Goal: Task Accomplishment & Management: Use online tool/utility

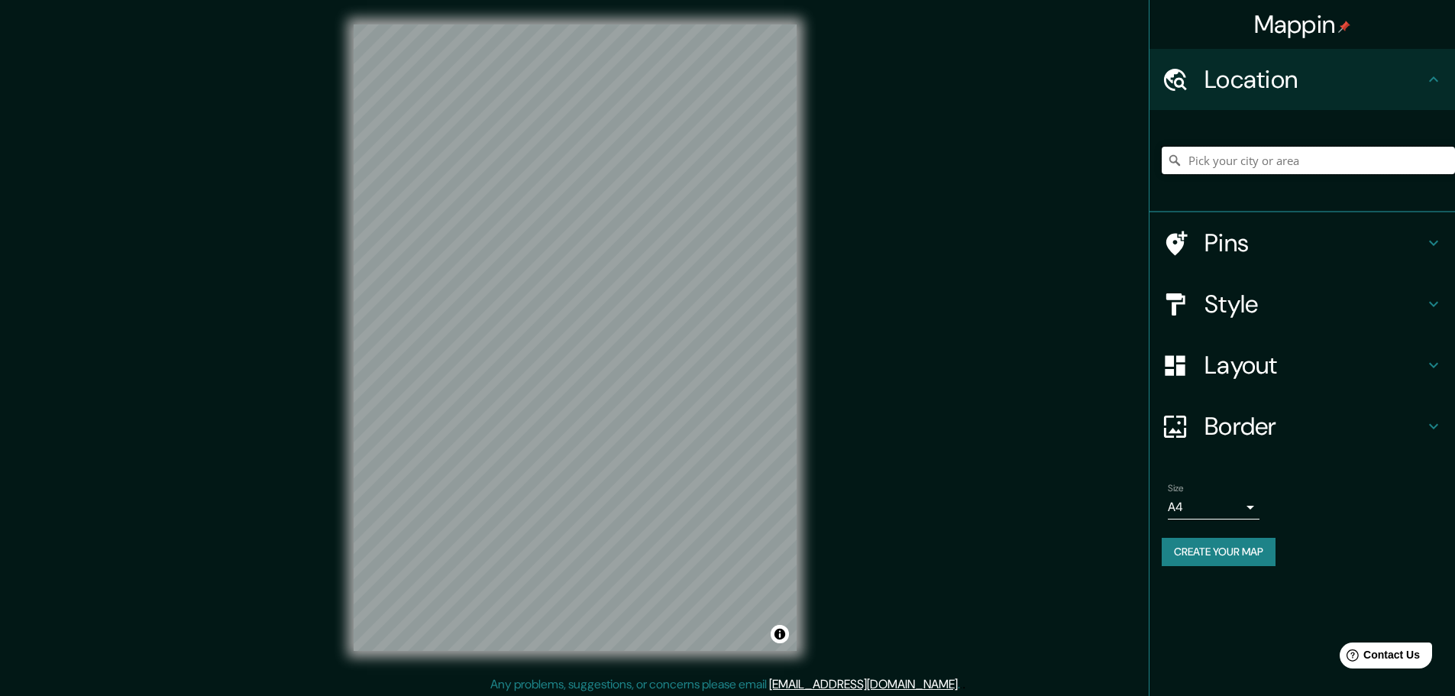
click at [1199, 163] on input "Pick your city or area" at bounding box center [1308, 161] width 293 height 28
type input "[GEOGRAPHIC_DATA], [GEOGRAPHIC_DATA]"
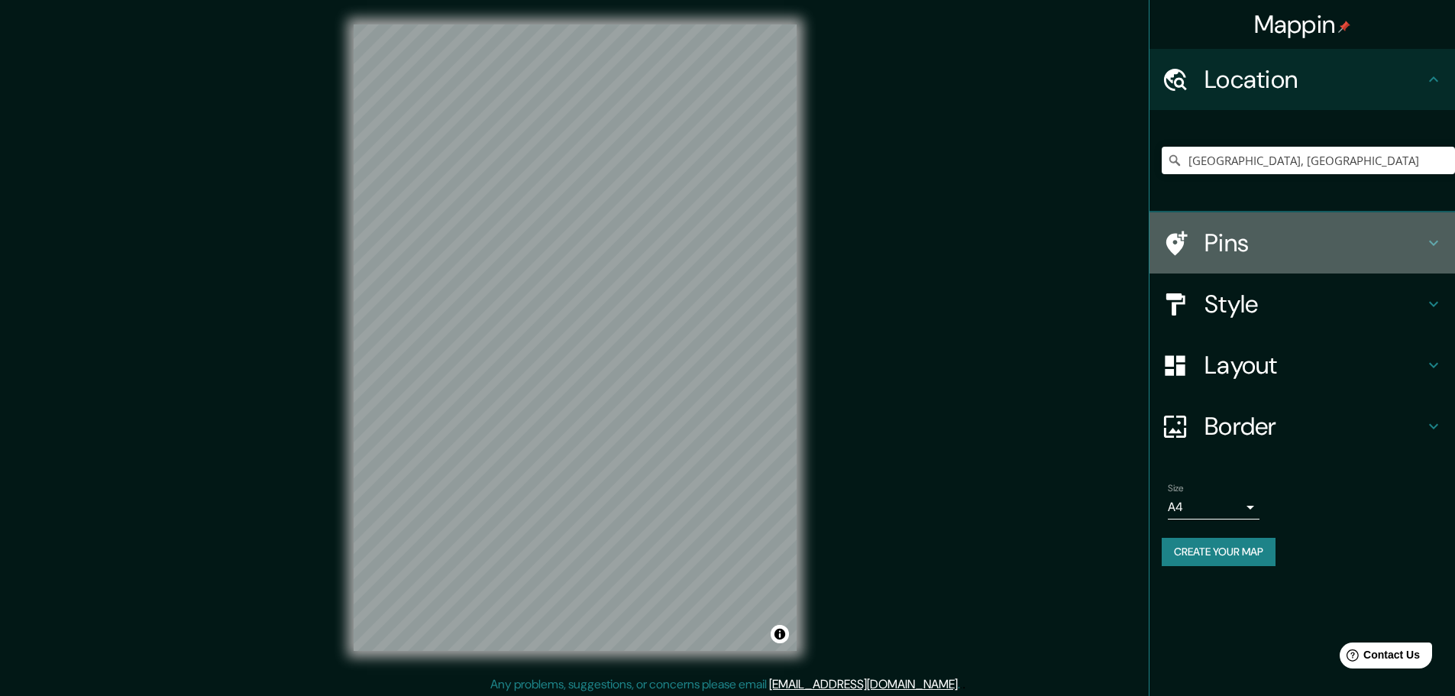
click at [1343, 235] on h4 "Pins" at bounding box center [1315, 243] width 220 height 31
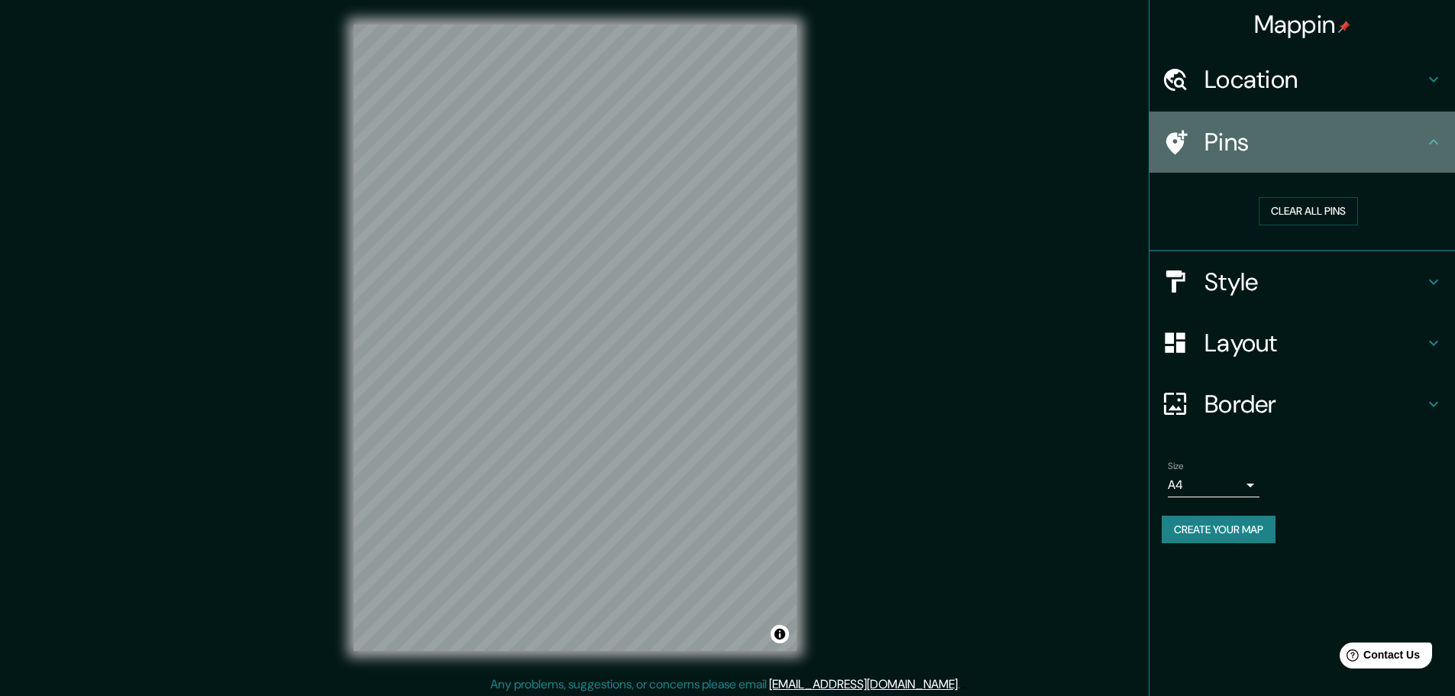
click at [1436, 147] on icon at bounding box center [1434, 142] width 18 height 18
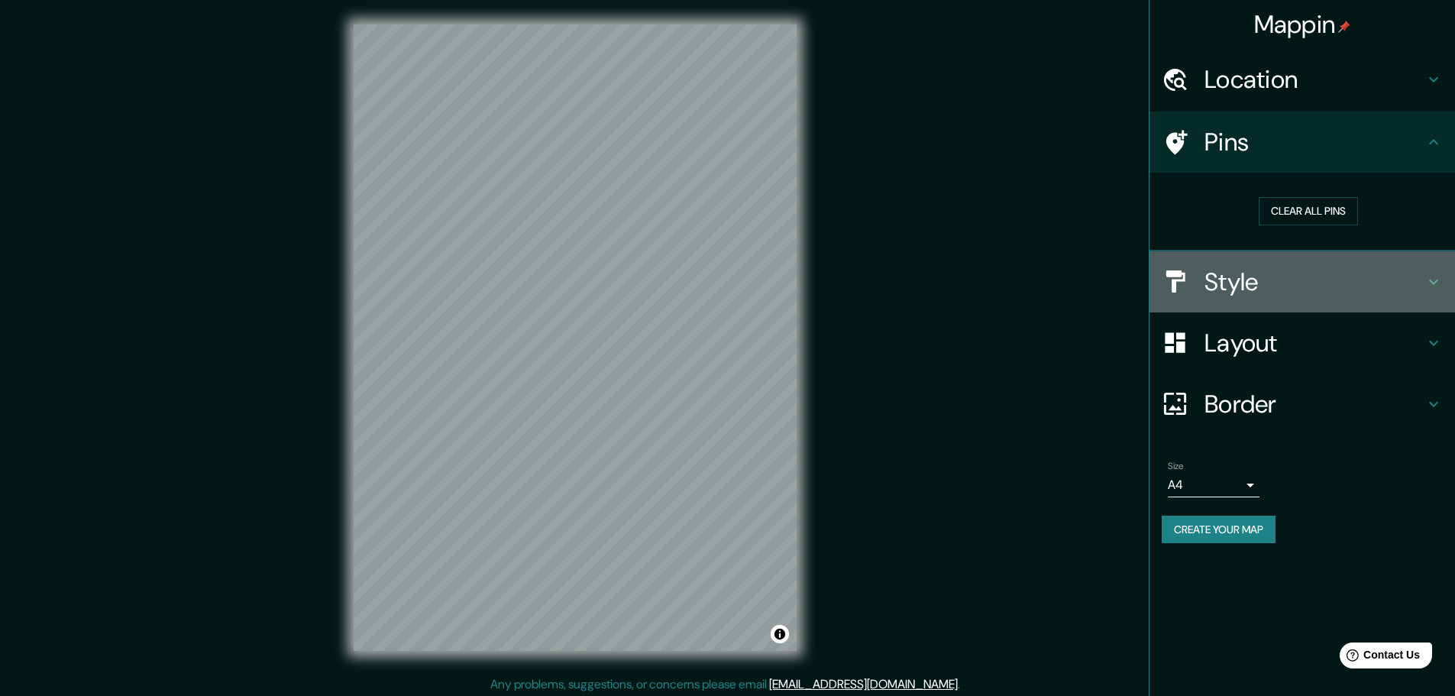
click at [1427, 279] on icon at bounding box center [1434, 282] width 18 height 18
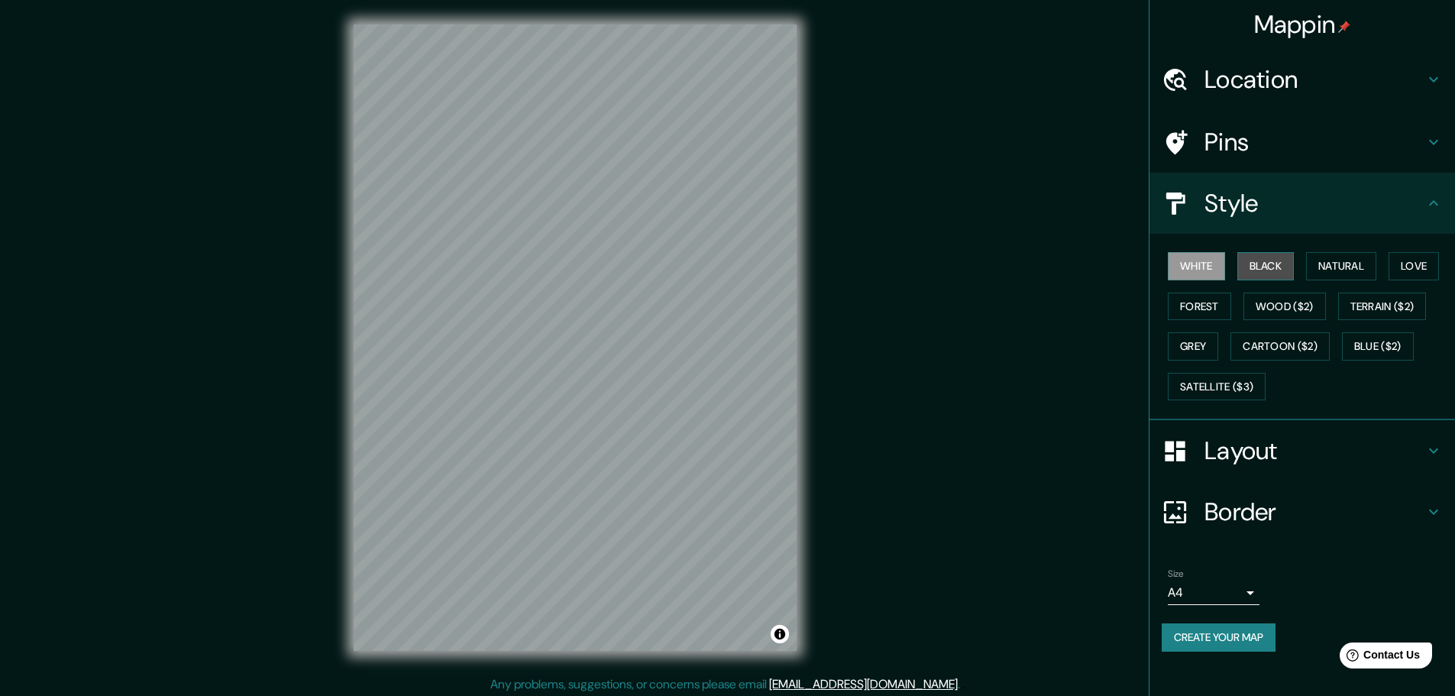
click at [1271, 272] on button "Black" at bounding box center [1266, 266] width 57 height 28
click at [1334, 275] on button "Natural" at bounding box center [1341, 266] width 70 height 28
click at [1298, 312] on button "Wood ($2)" at bounding box center [1285, 307] width 83 height 28
click at [1192, 301] on button "Forest" at bounding box center [1199, 307] width 63 height 28
click at [1422, 264] on button "Love" at bounding box center [1414, 266] width 50 height 28
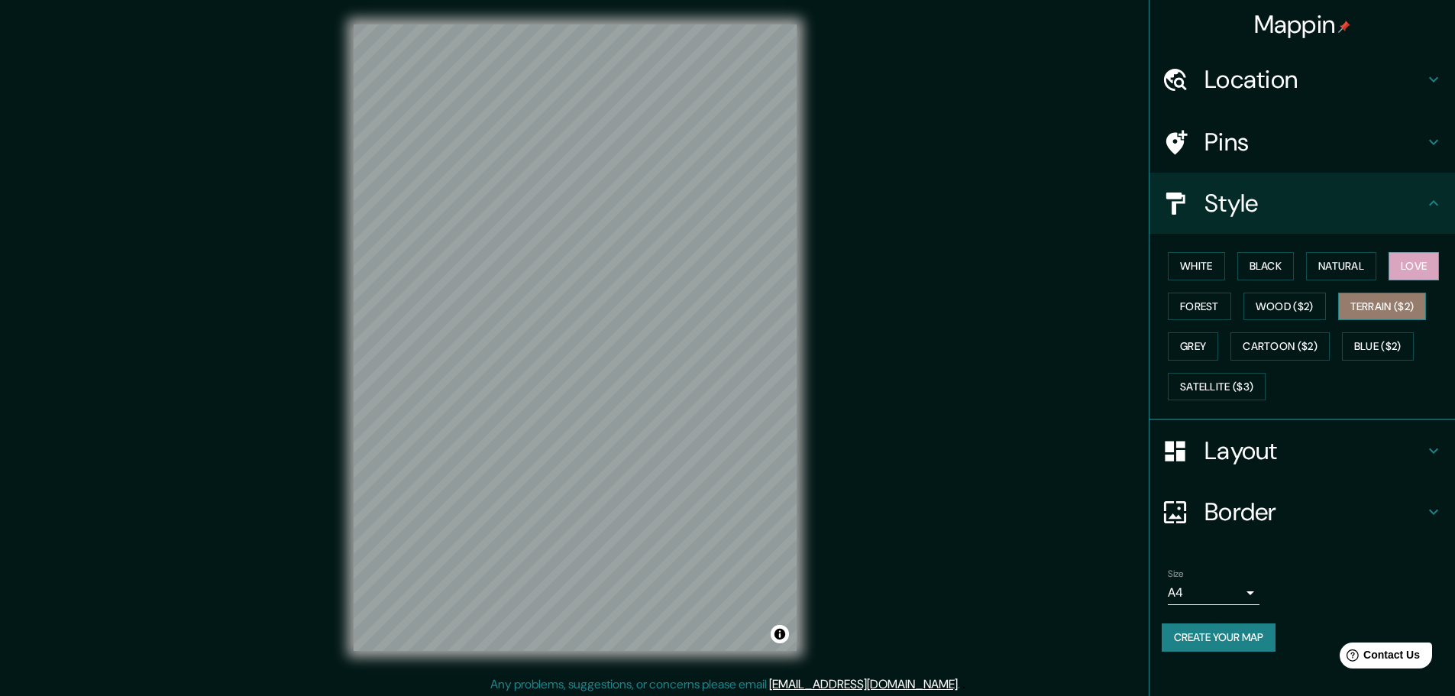
click at [1393, 313] on button "Terrain ($2)" at bounding box center [1382, 307] width 89 height 28
click at [1327, 267] on button "Natural" at bounding box center [1341, 266] width 70 height 28
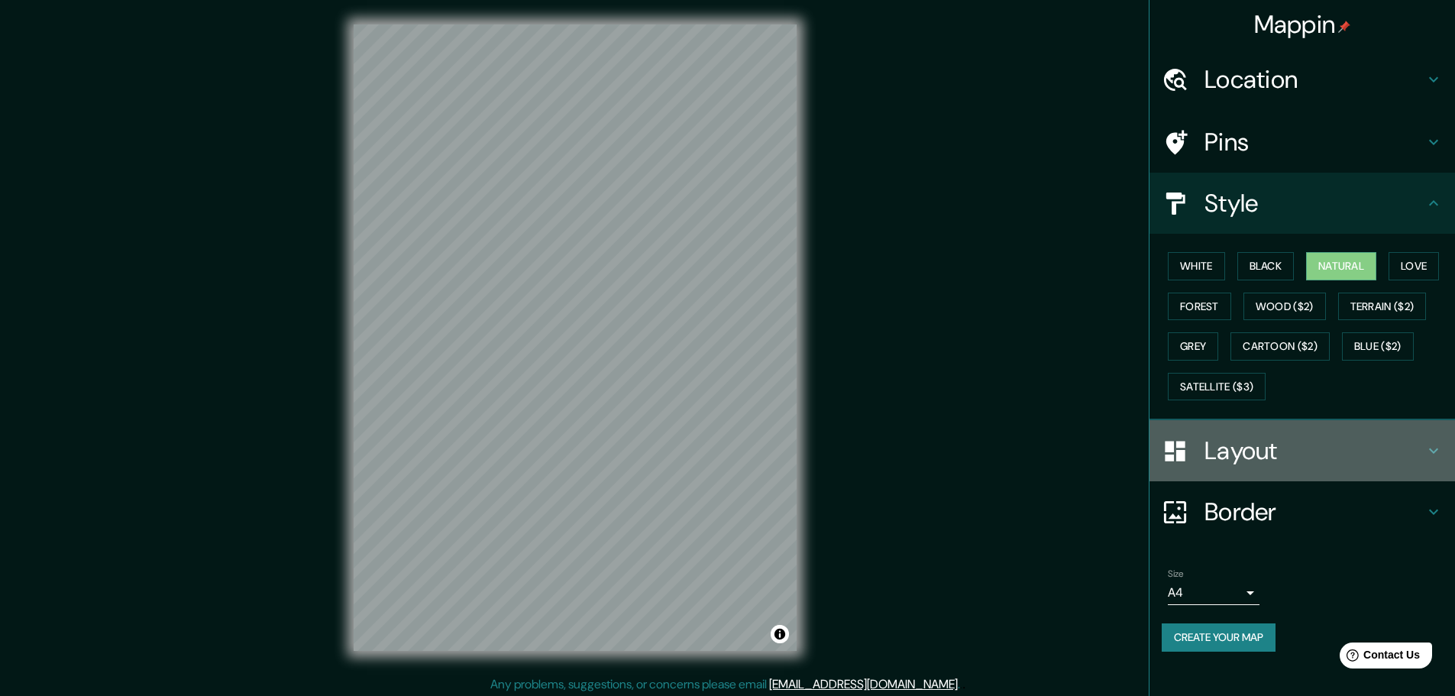
click at [1296, 451] on h4 "Layout" at bounding box center [1315, 450] width 220 height 31
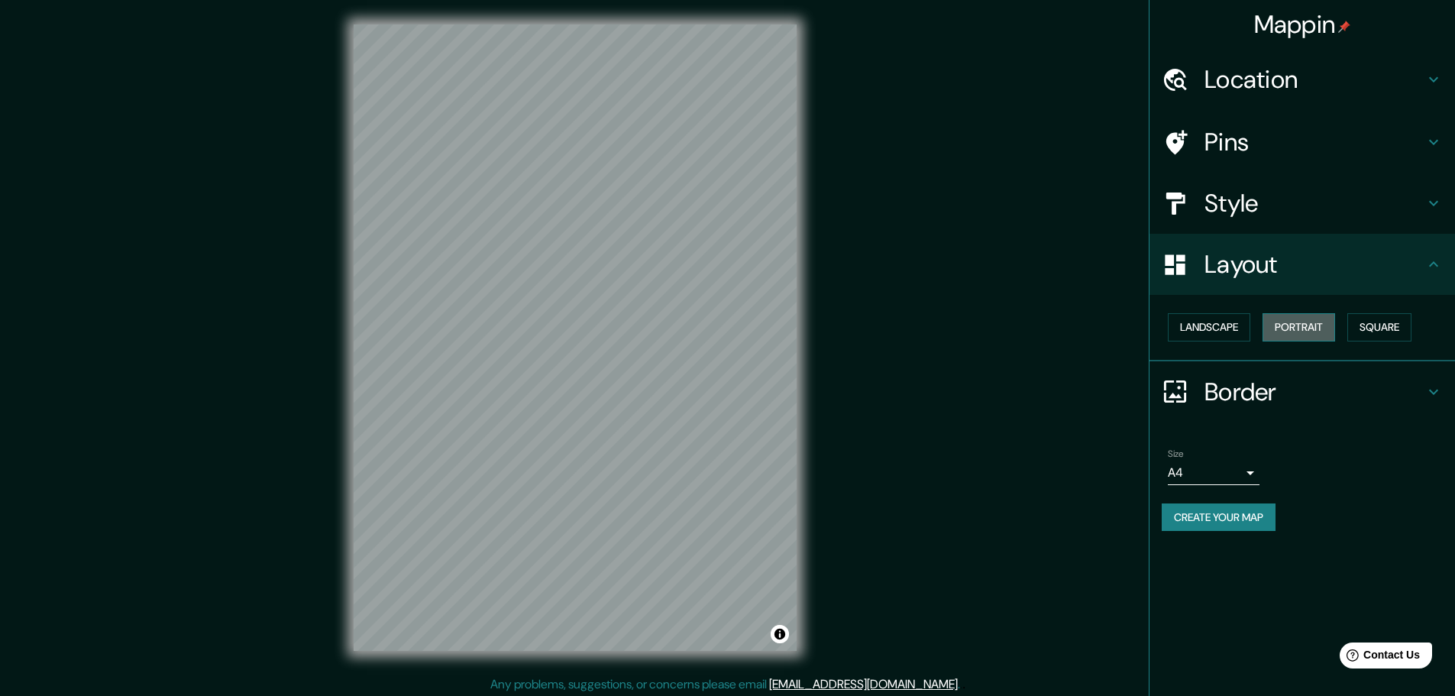
click at [1310, 334] on button "Portrait" at bounding box center [1299, 327] width 73 height 28
click at [1212, 325] on button "Landscape" at bounding box center [1209, 327] width 83 height 28
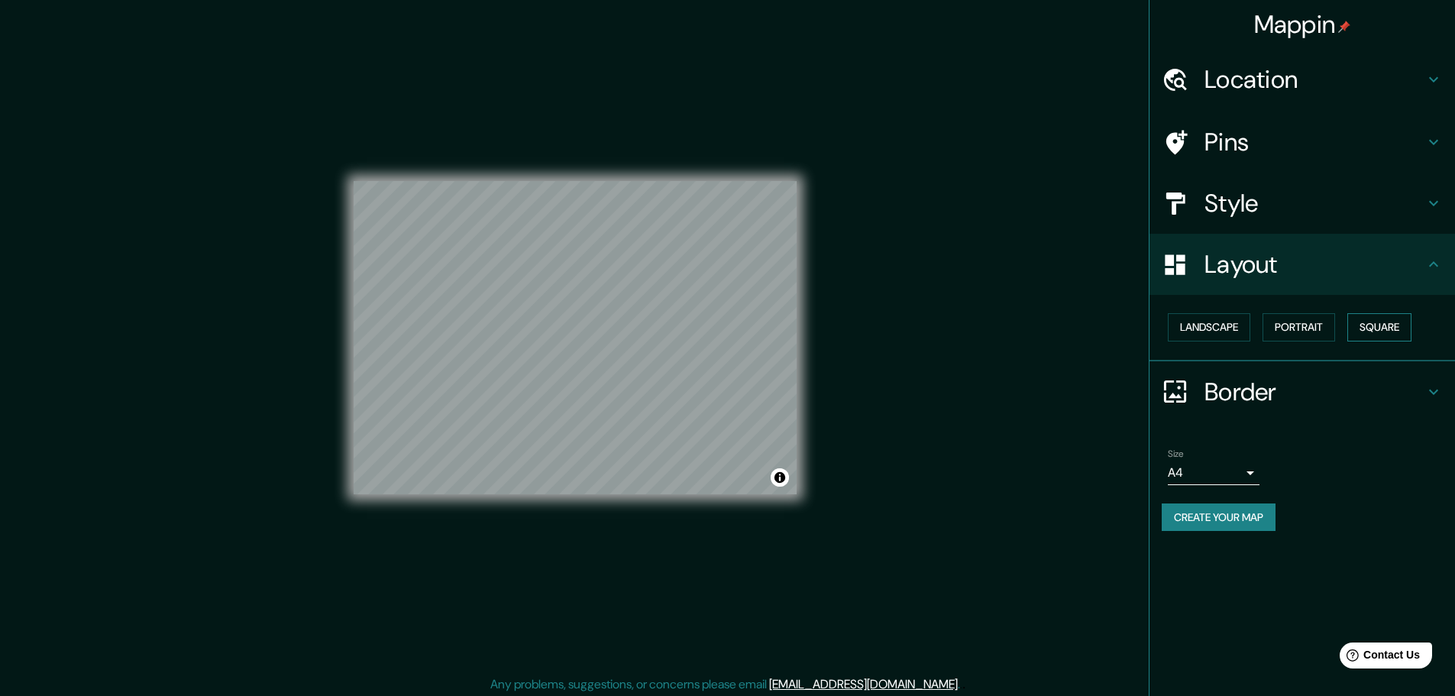
click at [1387, 335] on button "Square" at bounding box center [1380, 327] width 64 height 28
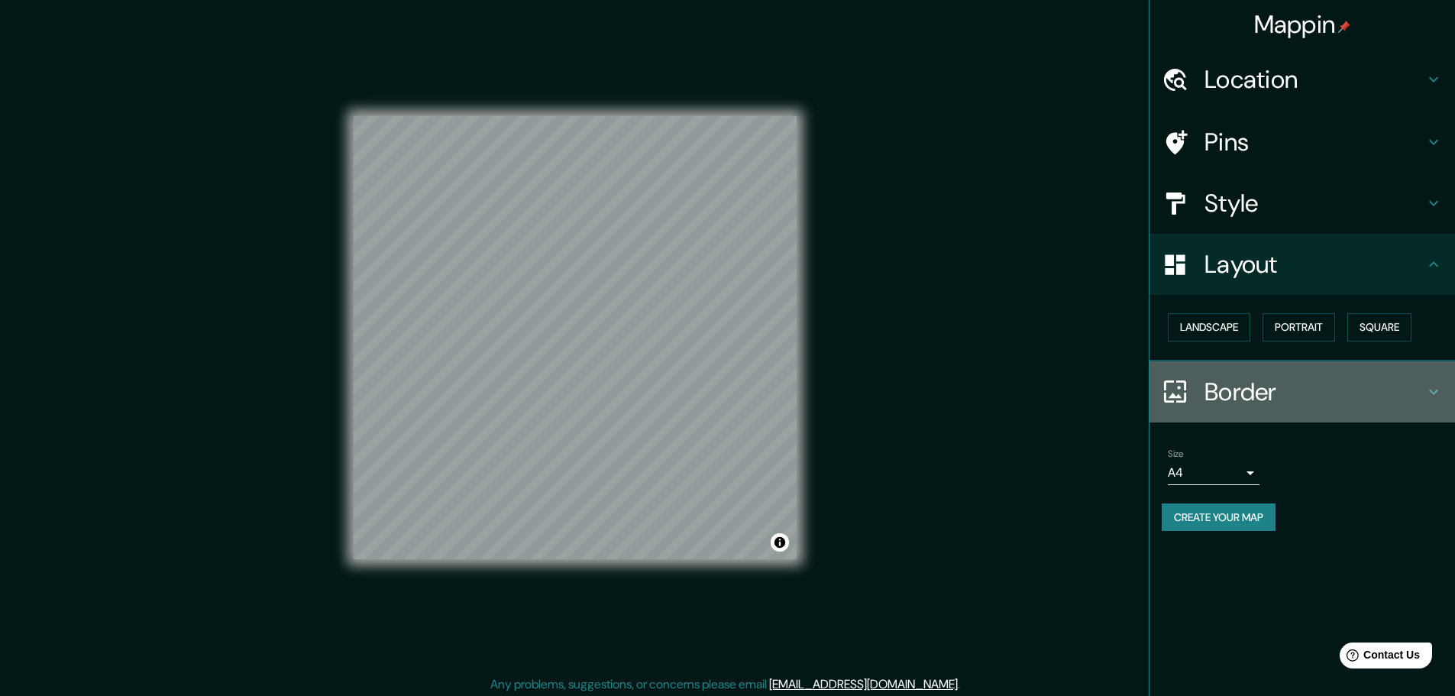
click at [1304, 391] on h4 "Border" at bounding box center [1315, 392] width 220 height 31
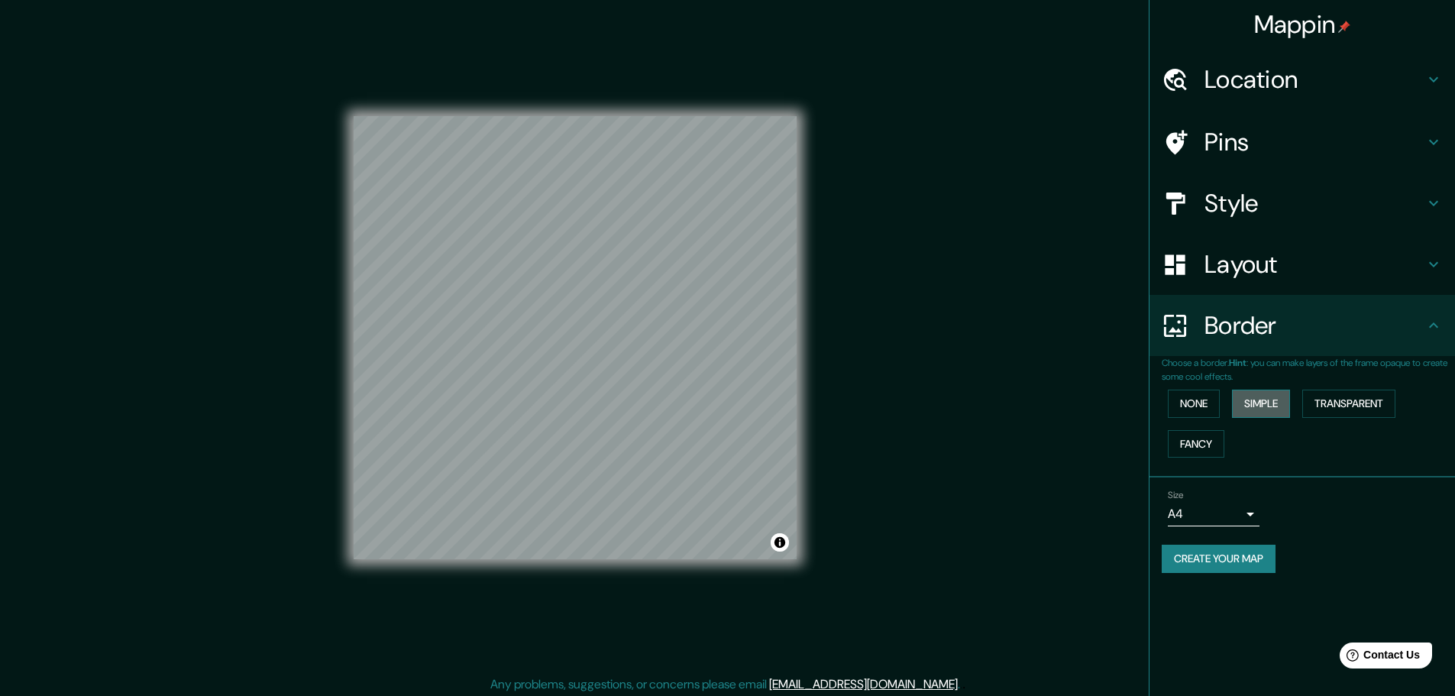
click at [1270, 400] on button "Simple" at bounding box center [1261, 404] width 58 height 28
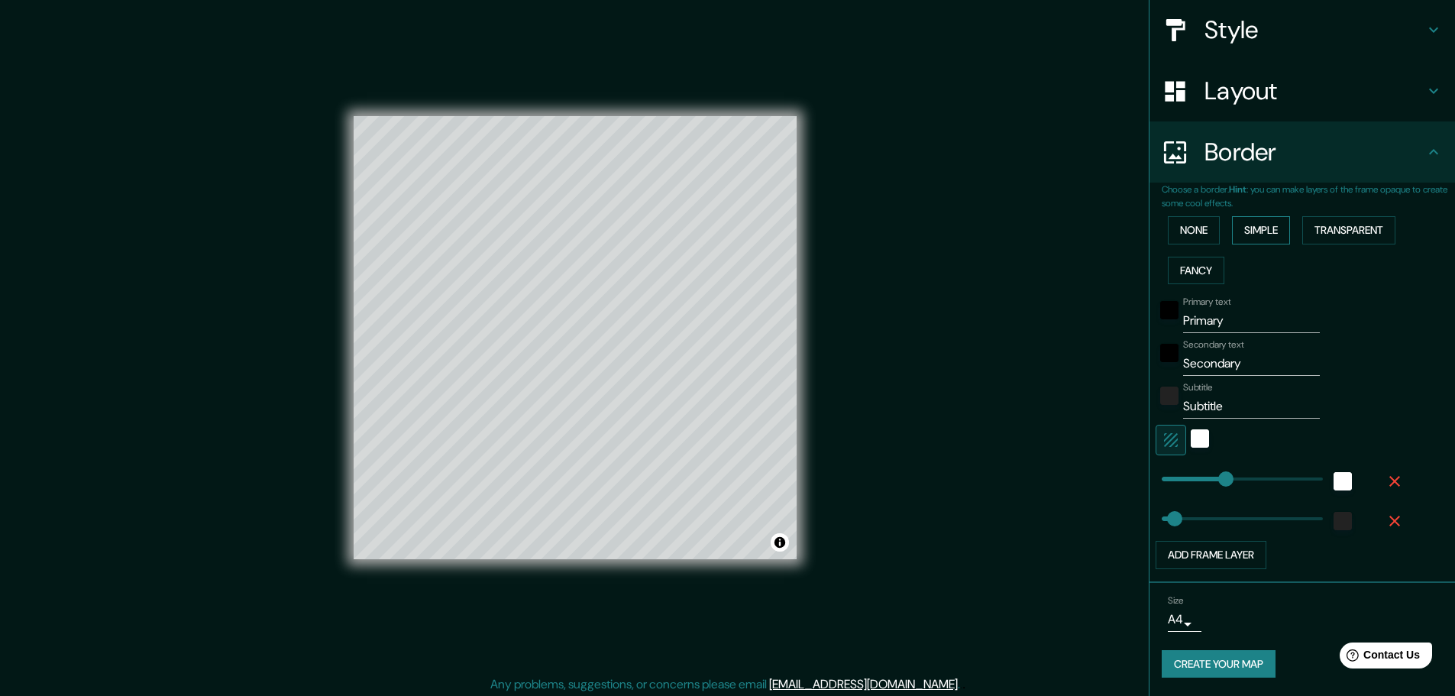
scroll to position [173, 0]
click at [1213, 315] on input "Primary" at bounding box center [1251, 321] width 137 height 24
type input "sd"
type input "46"
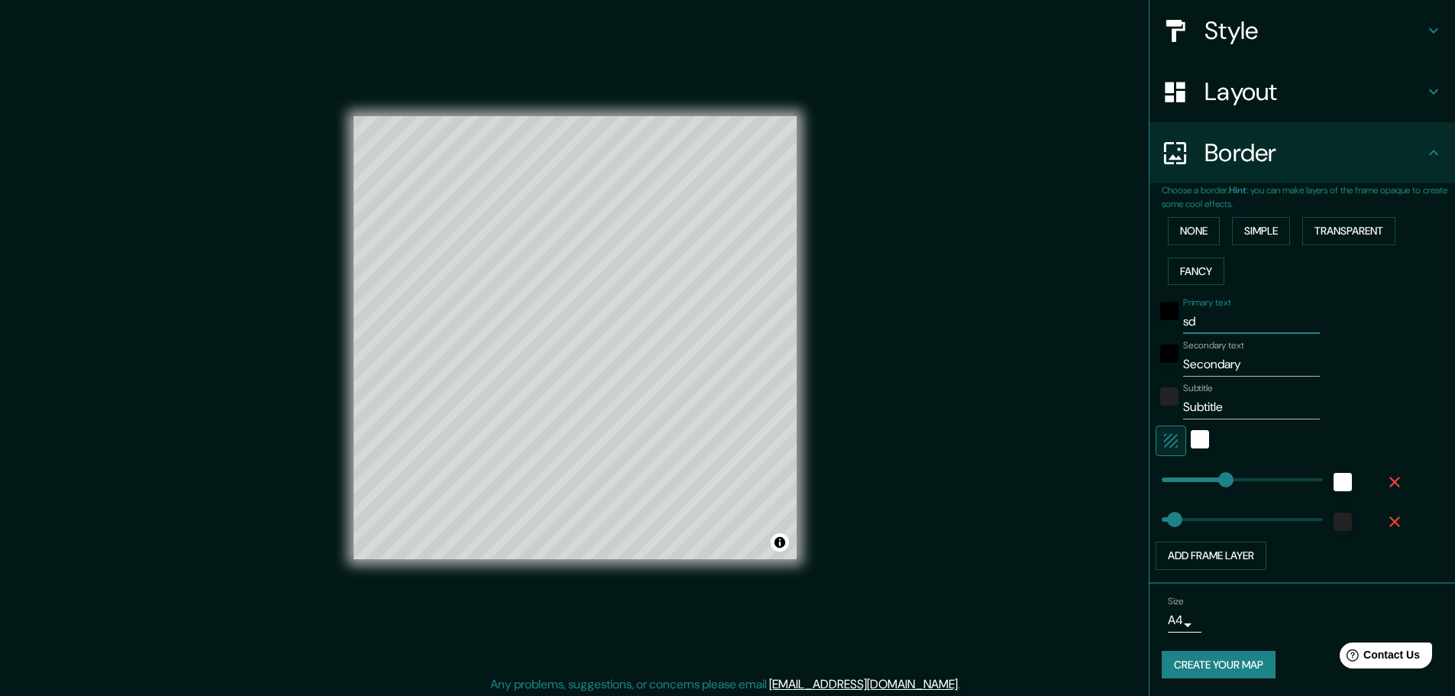
type input "sdf"
type input "46"
type input "sdfrt"
type input "46"
type input "sdfrth"
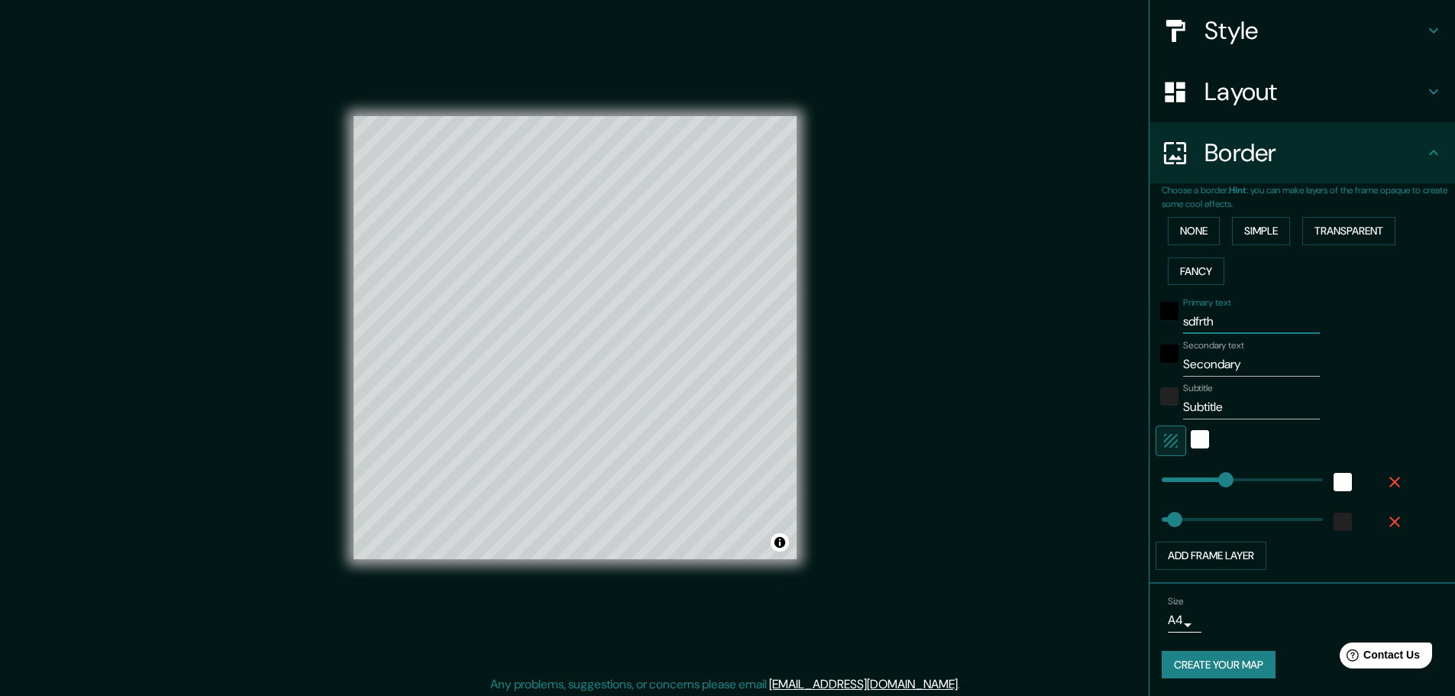
type input "46"
type input "sdfrthrt"
type input "46"
type input "sdfrthrtt"
type input "46"
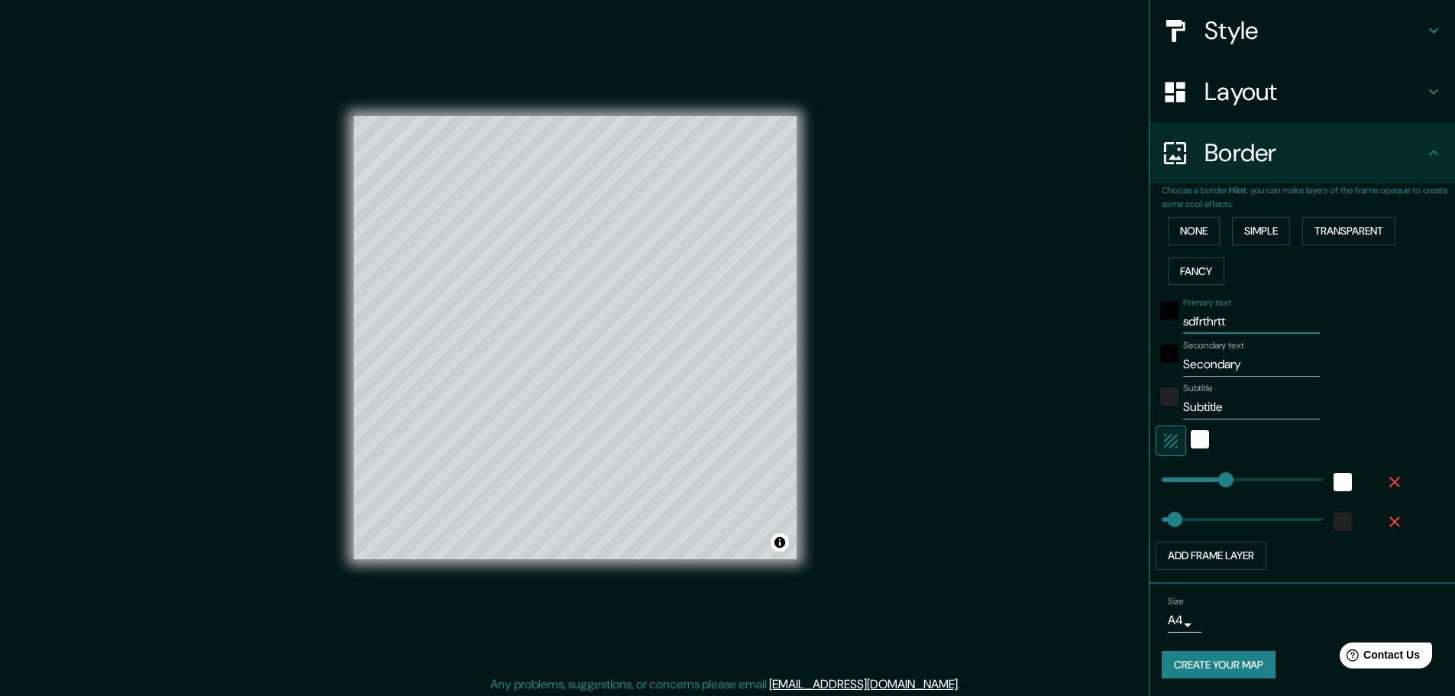
type input "sdfrthrtth"
type input "46"
type input "sdfrthrtthrt"
type input "46"
type input "sdfrthrtthrt"
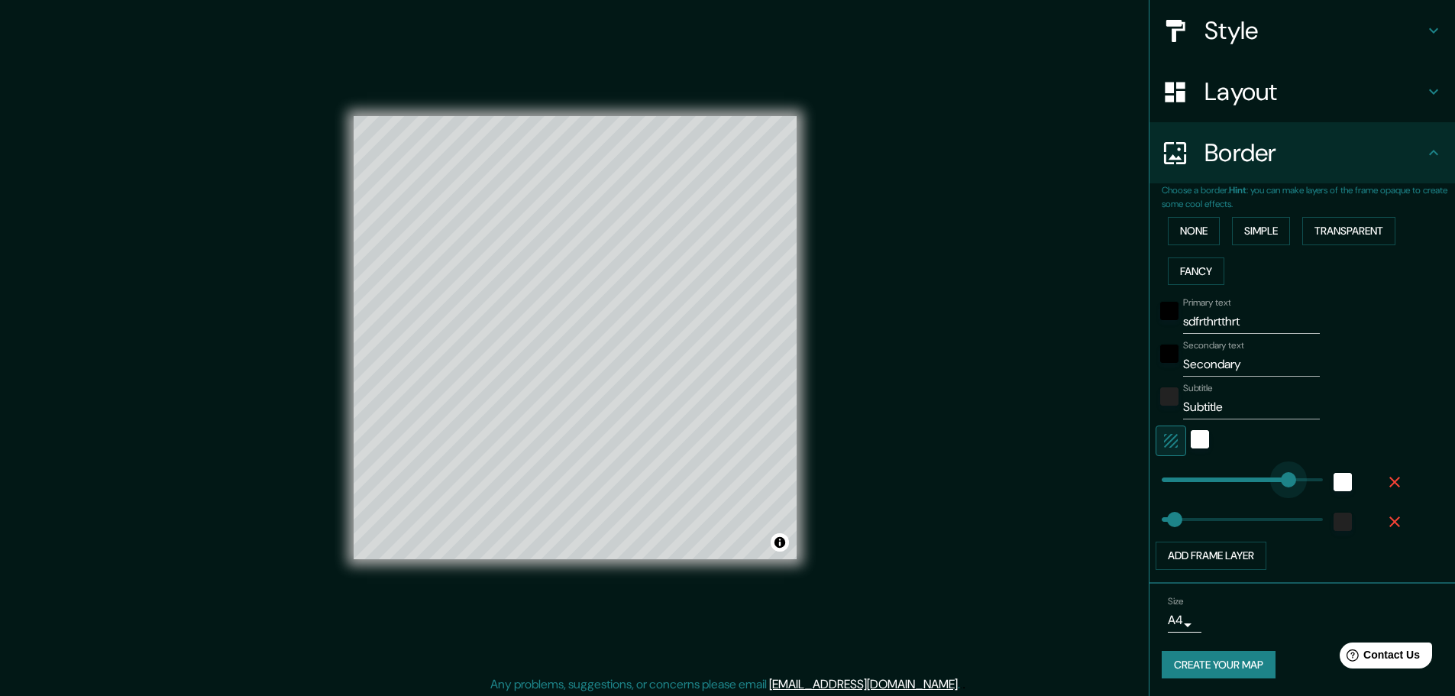
type input "132"
drag, startPoint x: 1216, startPoint y: 468, endPoint x: 1189, endPoint y: 490, distance: 35.2
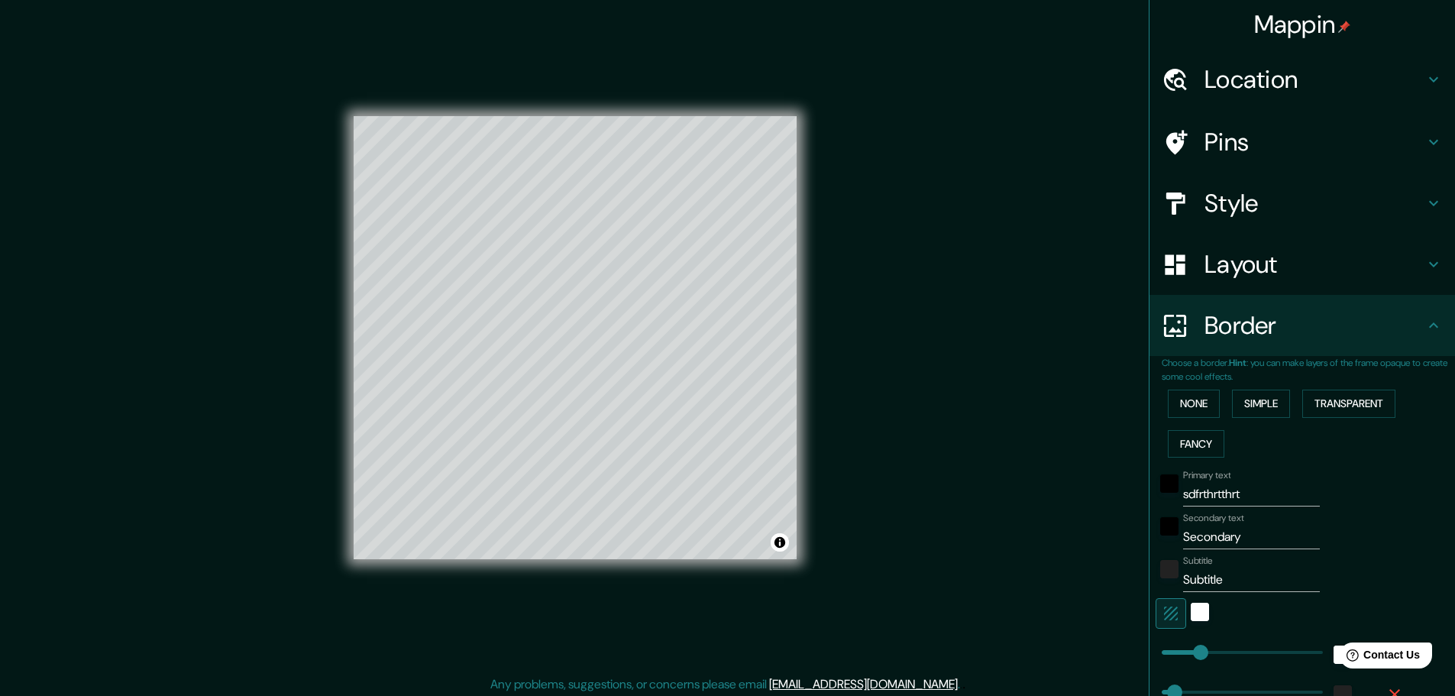
scroll to position [1, 0]
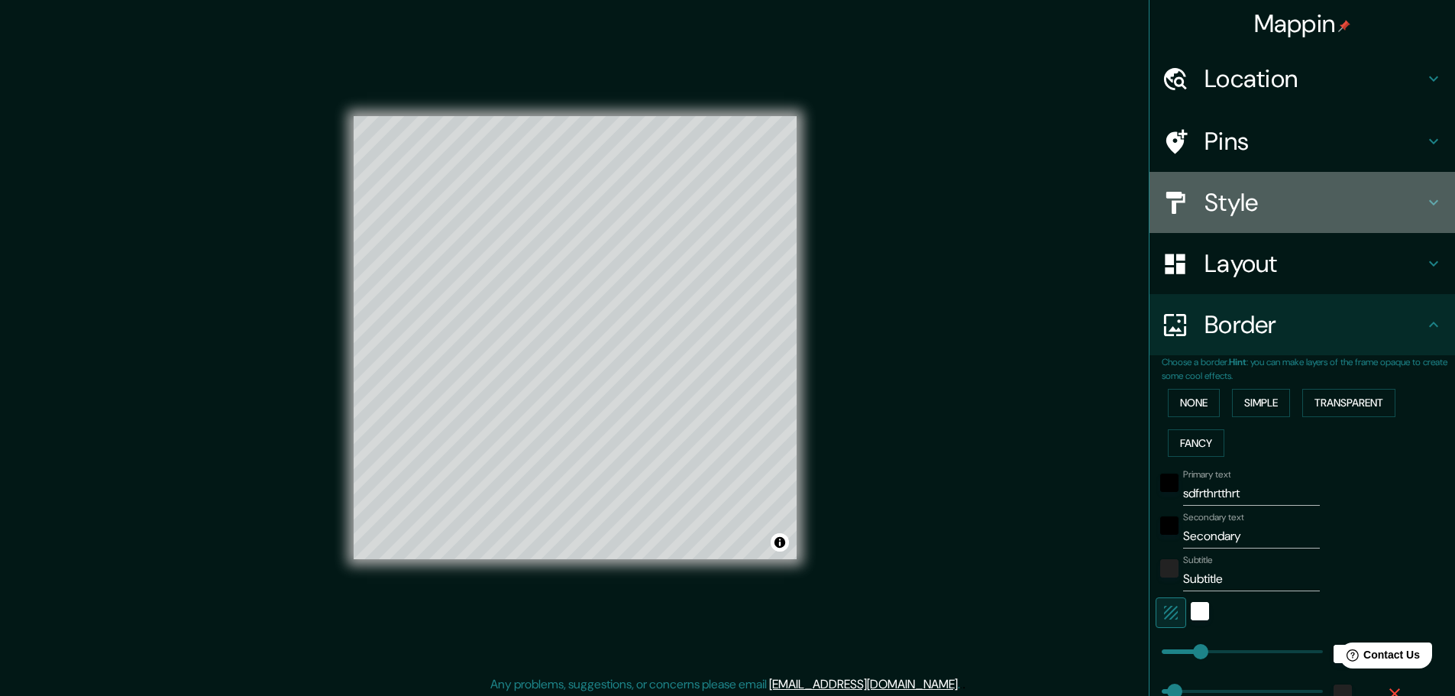
click at [1301, 212] on h4 "Style" at bounding box center [1315, 202] width 220 height 31
type input "46"
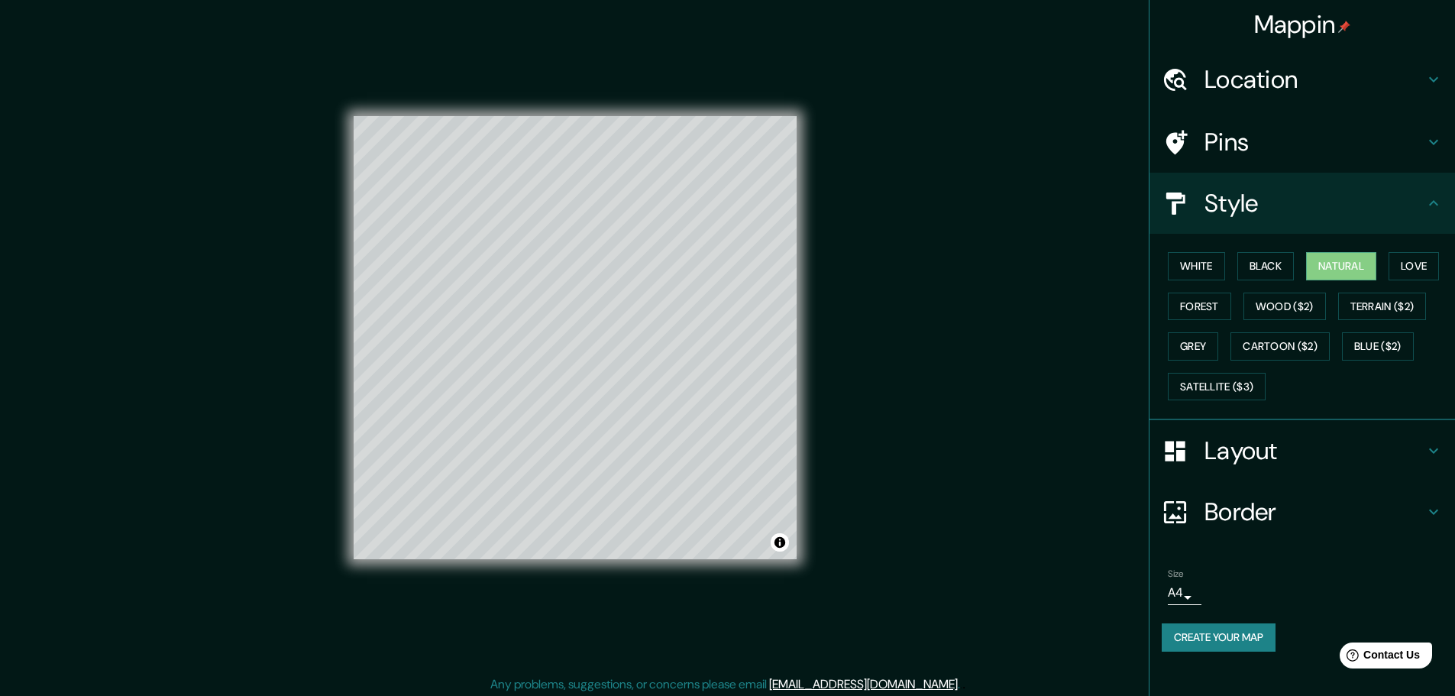
scroll to position [4, 0]
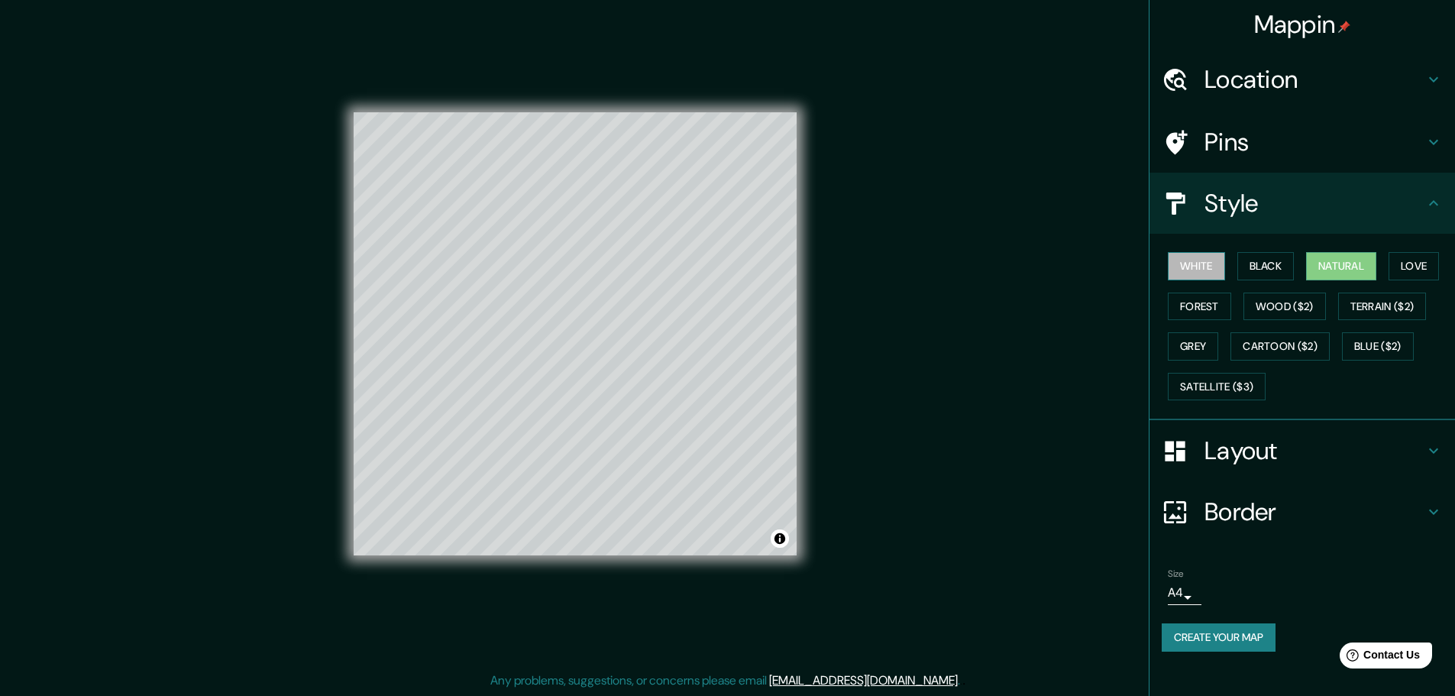
click at [1203, 267] on button "White" at bounding box center [1196, 266] width 57 height 28
click at [1357, 259] on button "Natural" at bounding box center [1341, 266] width 70 height 28
